Goal: Navigation & Orientation: Find specific page/section

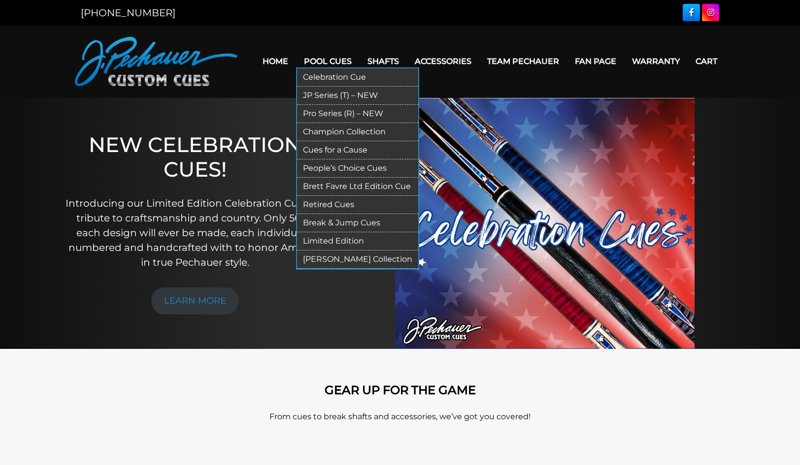
click at [323, 142] on link "Cues for a Cause" at bounding box center [357, 150] width 121 height 18
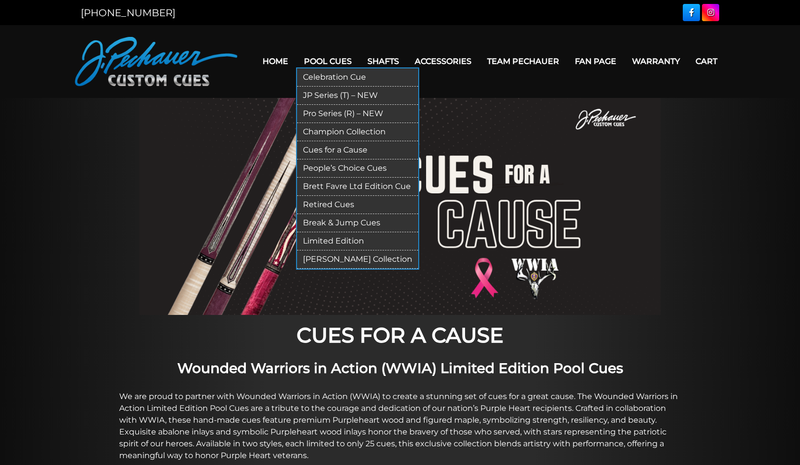
click at [326, 93] on link "JP Series (T) – NEW" at bounding box center [357, 96] width 121 height 18
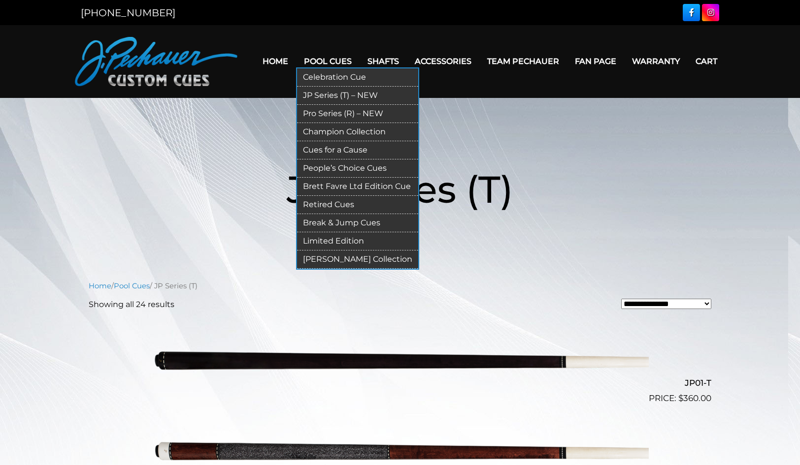
click at [331, 107] on link "Pro Series (R) – NEW" at bounding box center [357, 114] width 121 height 18
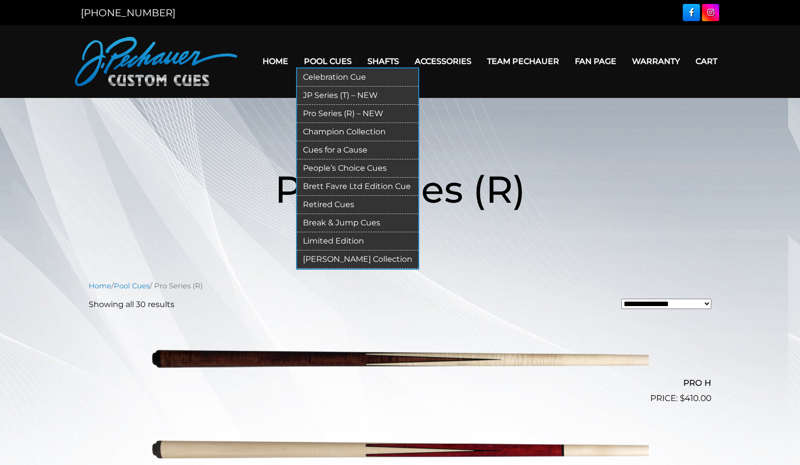
click at [336, 90] on link "JP Series (T) – NEW" at bounding box center [357, 96] width 121 height 18
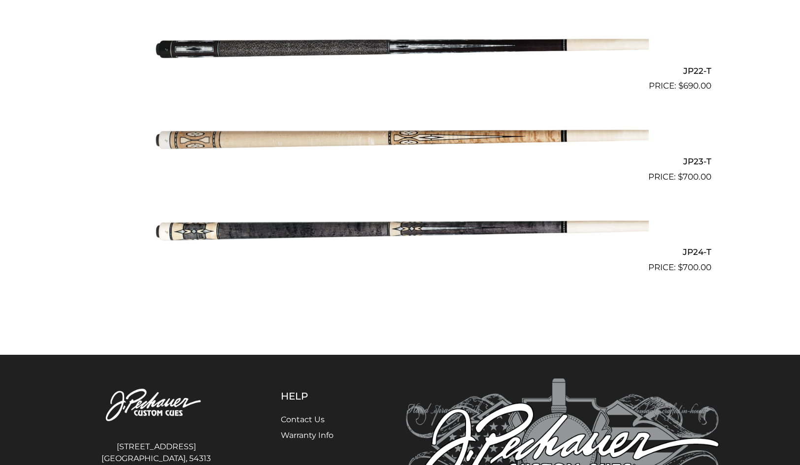
scroll to position [2219, 0]
